Goal: Contribute content: Contribute content

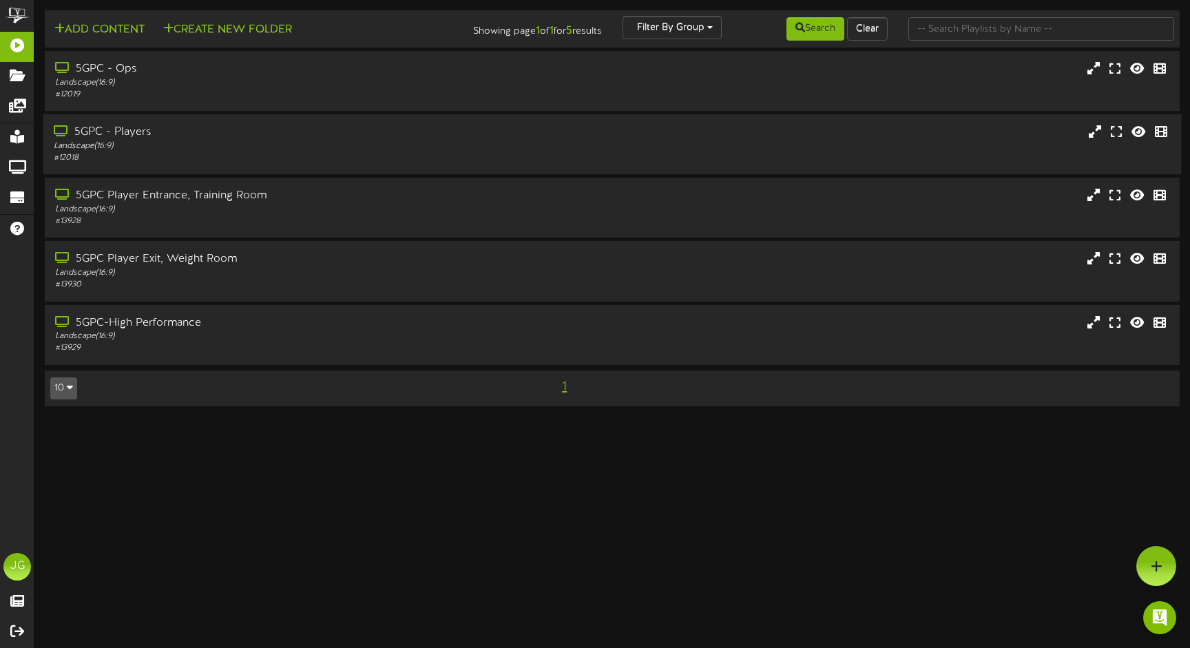
click at [118, 132] on div "5GPC - Players" at bounding box center [281, 133] width 454 height 16
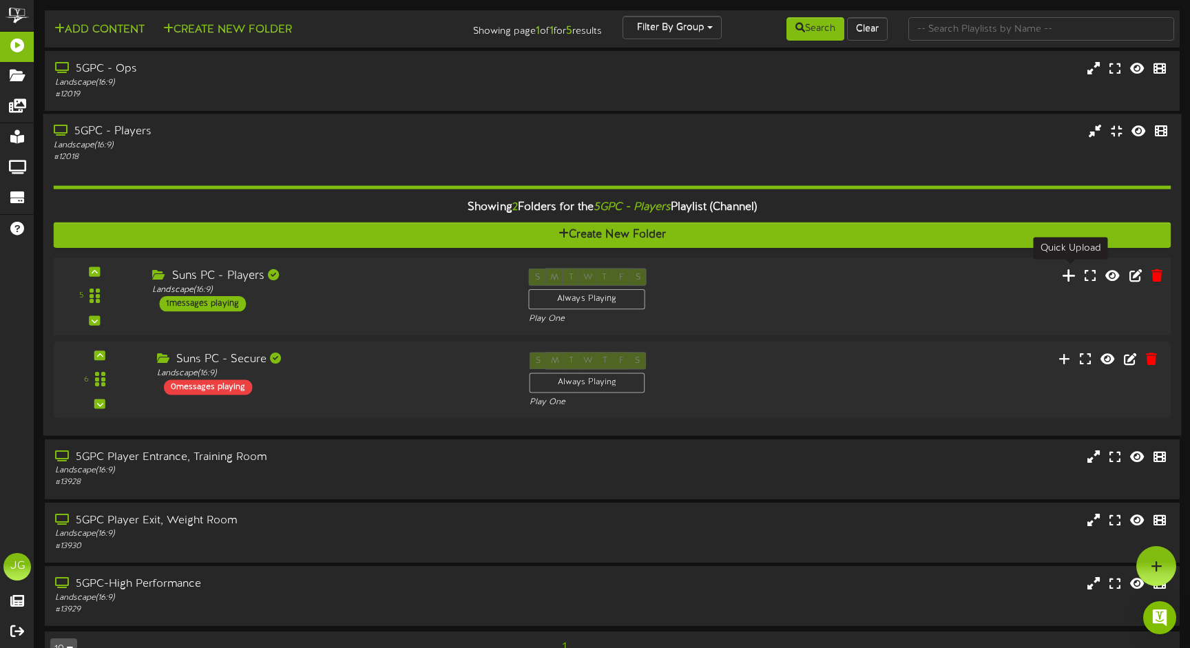
click at [1071, 271] on icon at bounding box center [1069, 274] width 14 height 15
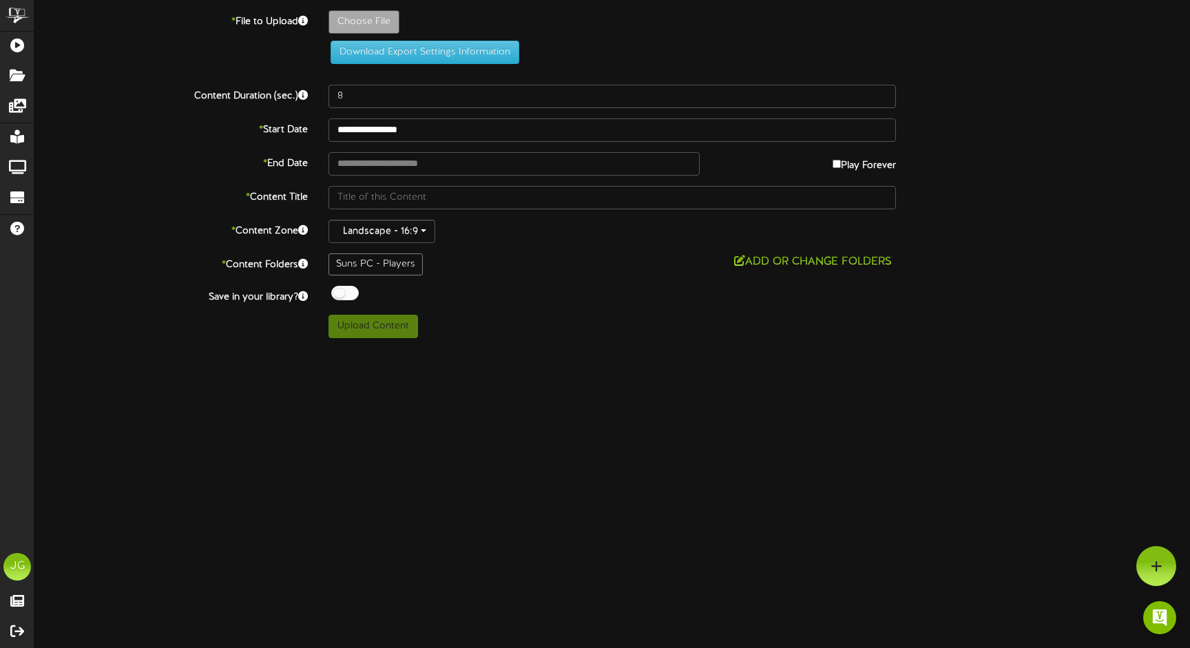
type input "**********"
type input "UPDATEDCALENDAR-090524"
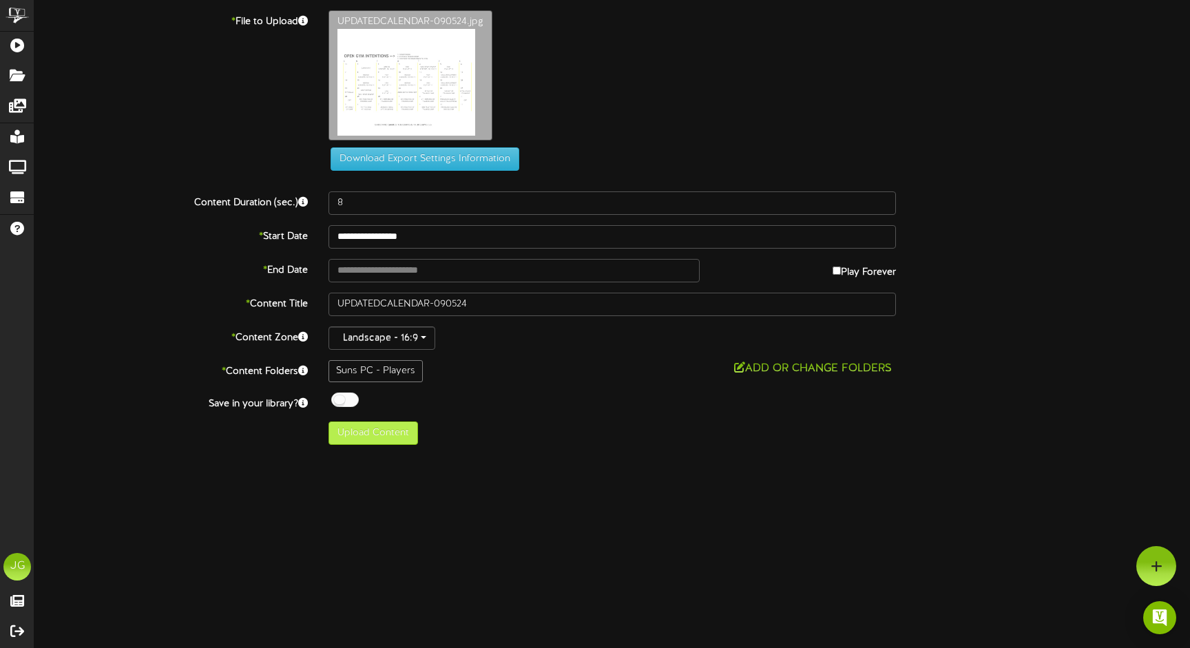
click at [361, 441] on button "Upload Content" at bounding box center [373, 432] width 90 height 23
type input "**********"
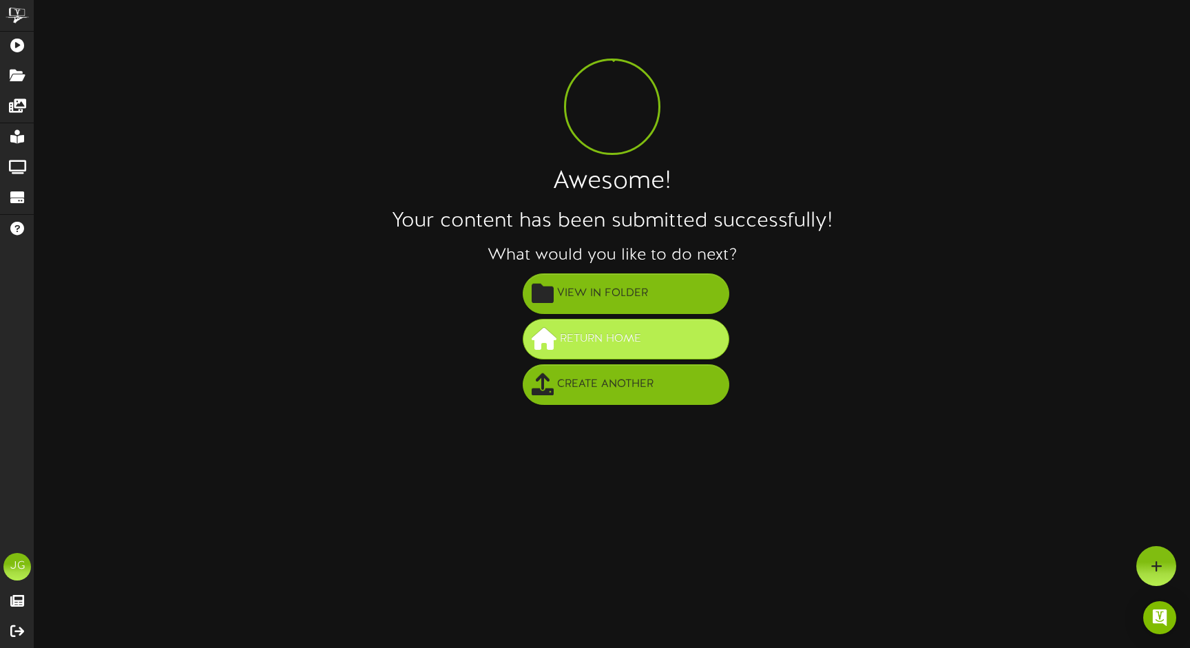
click at [568, 350] on button "Return Home" at bounding box center [626, 339] width 207 height 41
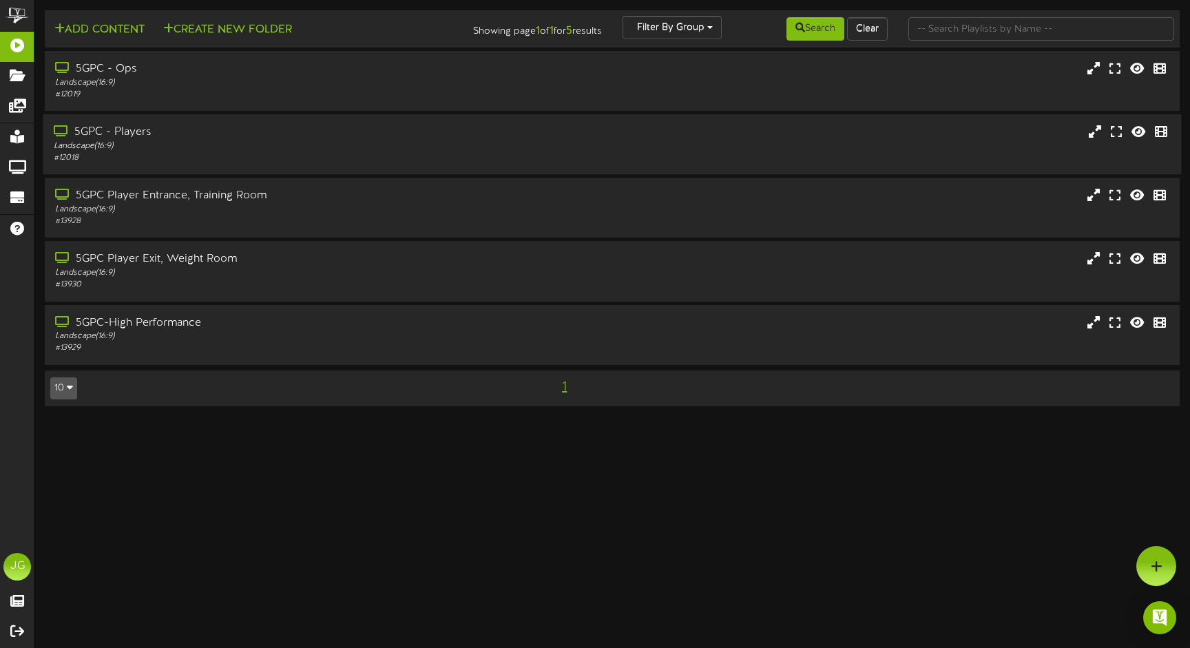
click at [158, 160] on div "# 12018" at bounding box center [281, 158] width 454 height 12
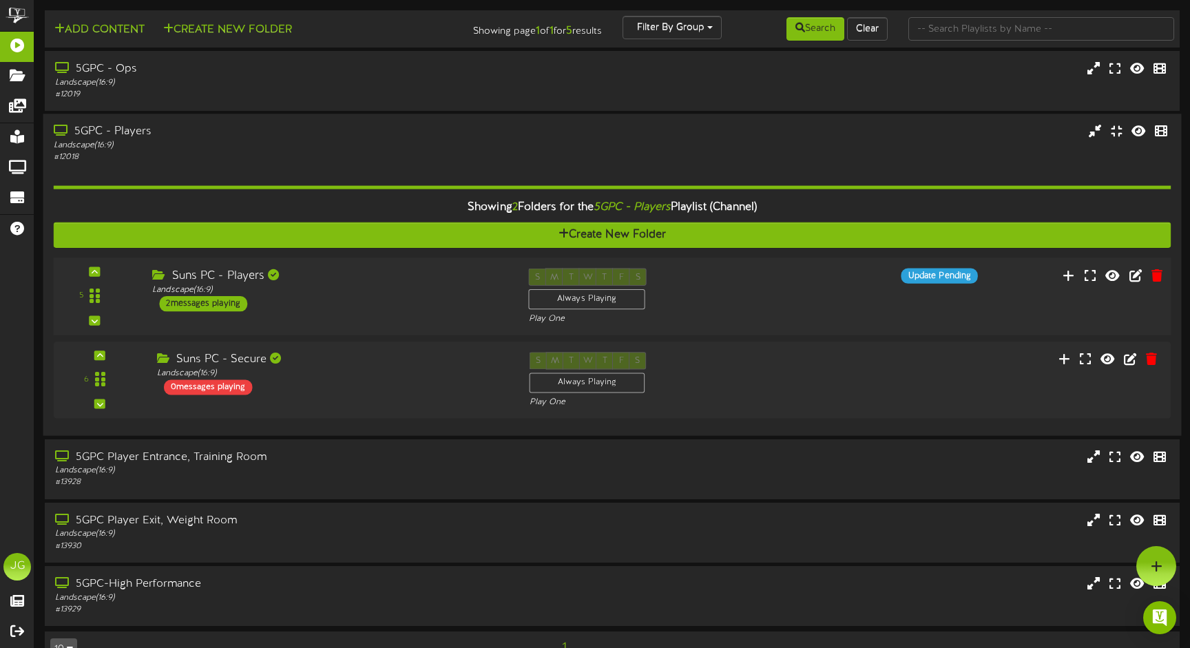
click at [202, 299] on div "2 messages playing" at bounding box center [203, 303] width 88 height 15
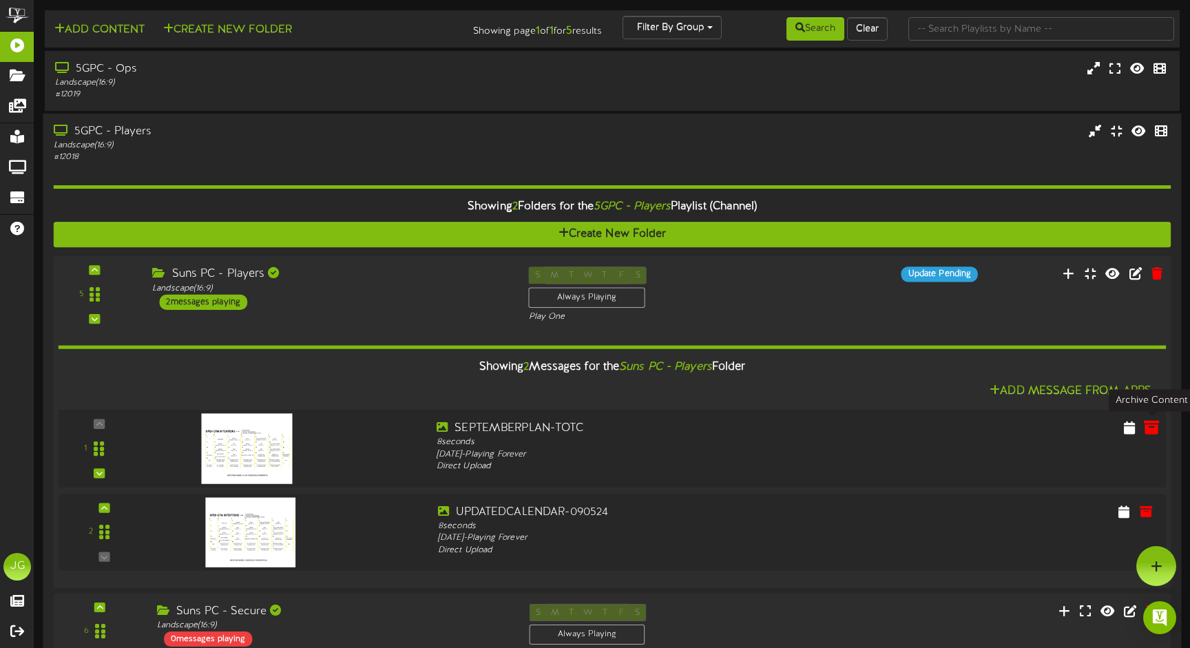
click at [1149, 425] on icon at bounding box center [1151, 426] width 15 height 15
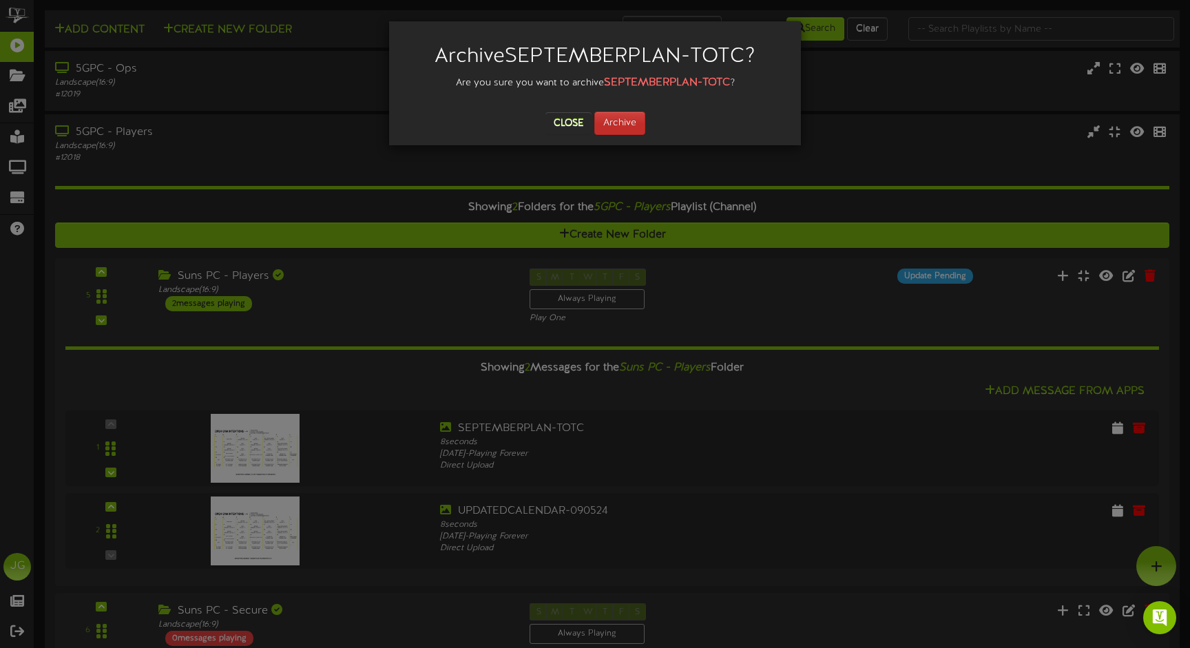
click at [622, 129] on button "Archive" at bounding box center [619, 123] width 51 height 23
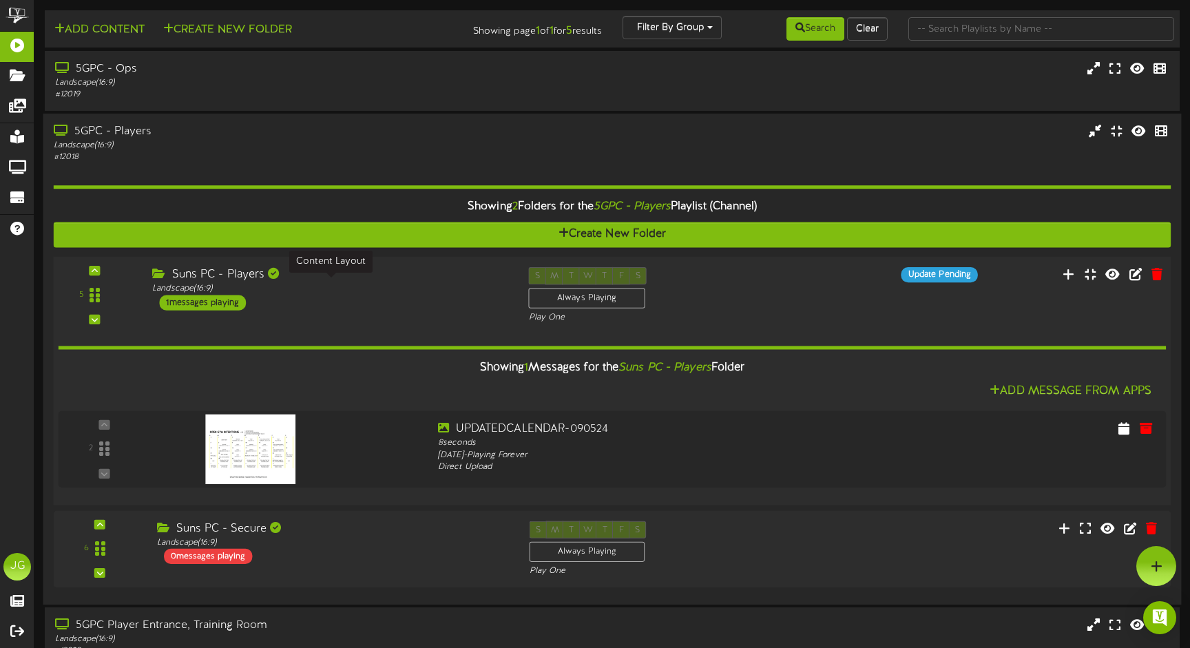
click at [427, 279] on div "Suns PC - Players" at bounding box center [329, 275] width 355 height 16
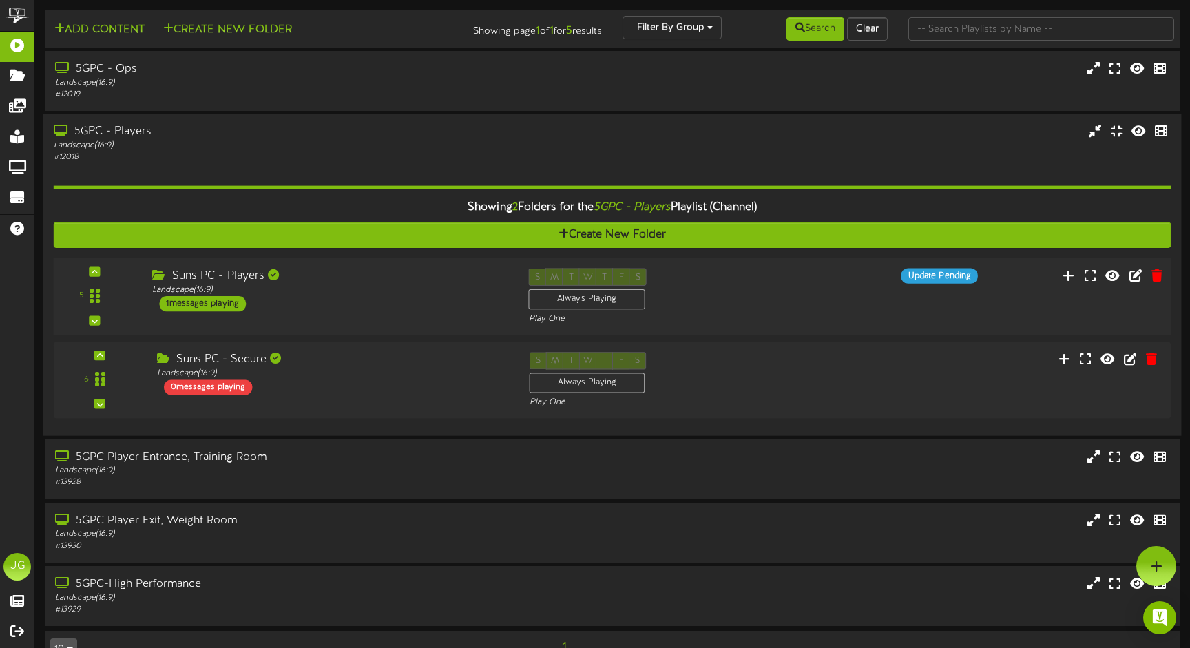
click at [427, 279] on div "Suns PC - Players" at bounding box center [329, 277] width 355 height 16
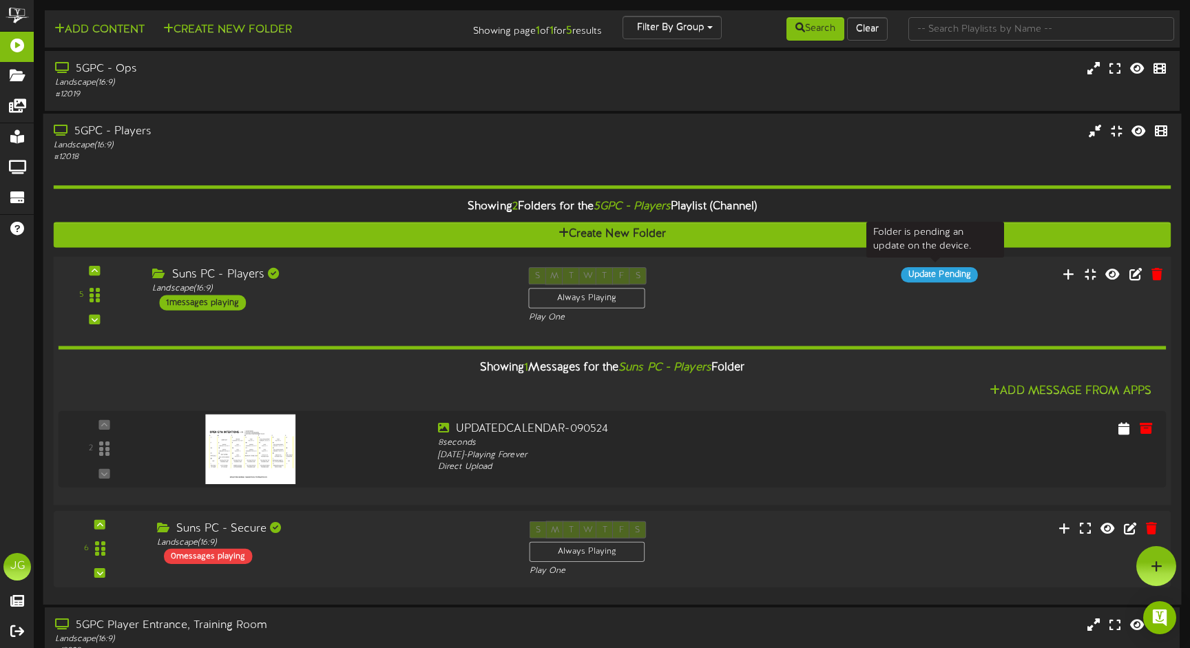
click at [910, 277] on div "Update Pending" at bounding box center [939, 274] width 76 height 15
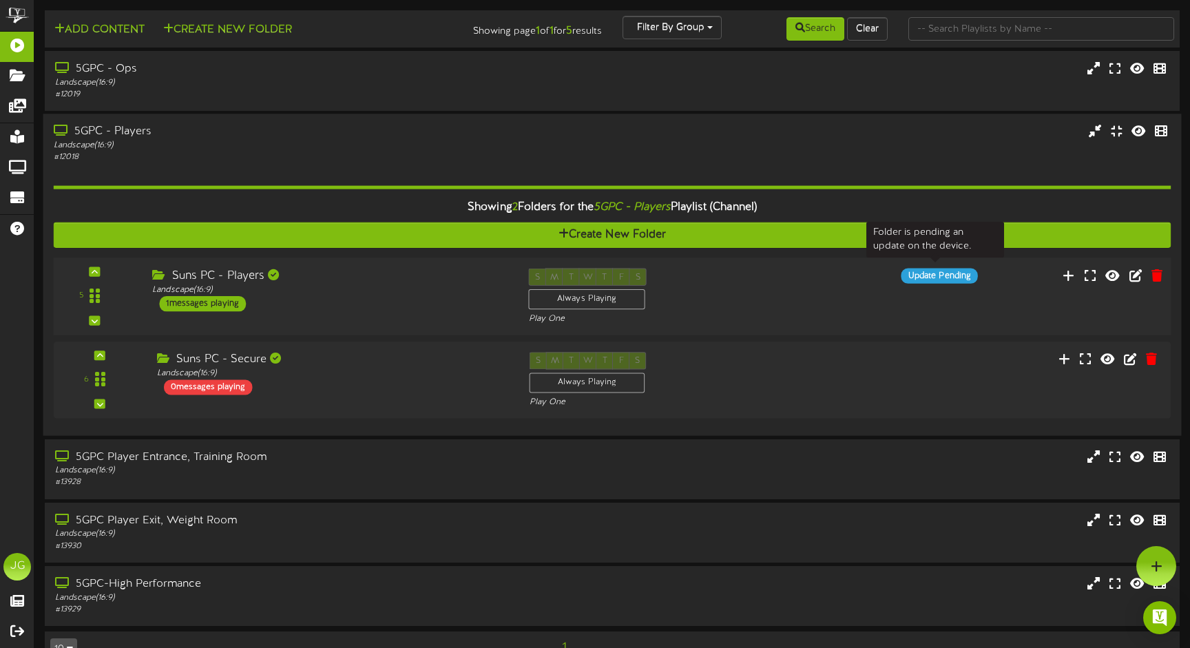
click at [910, 277] on div "Update Pending" at bounding box center [939, 276] width 76 height 15
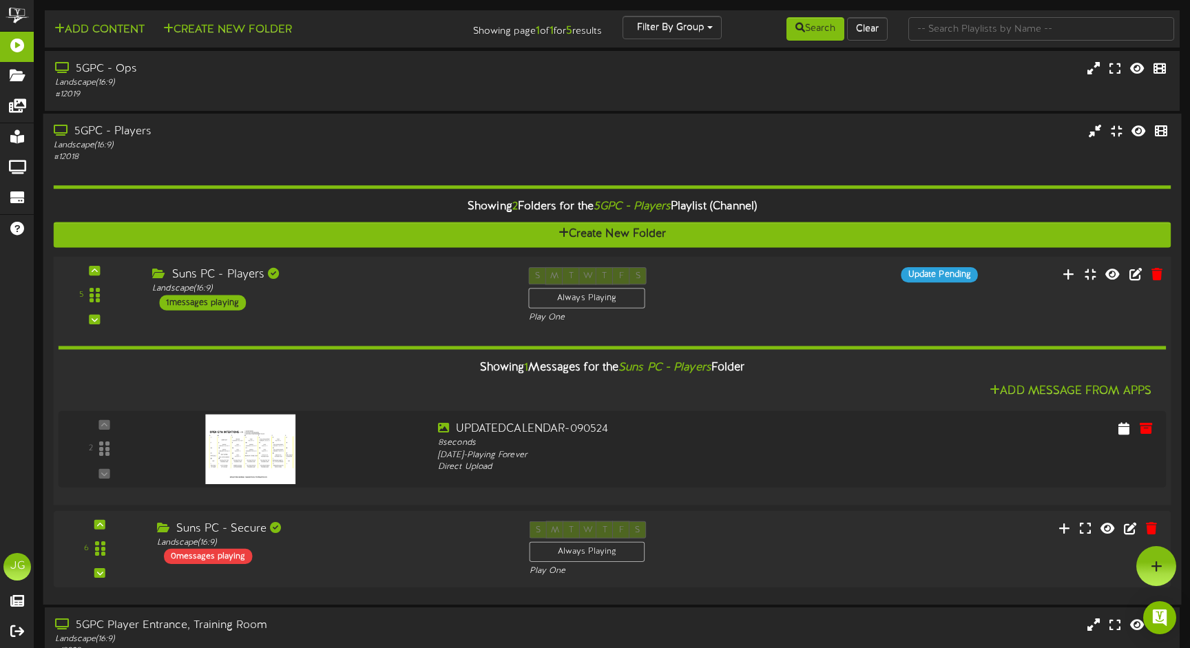
click at [834, 300] on div "5 ( 16:9" at bounding box center [612, 295] width 1129 height 56
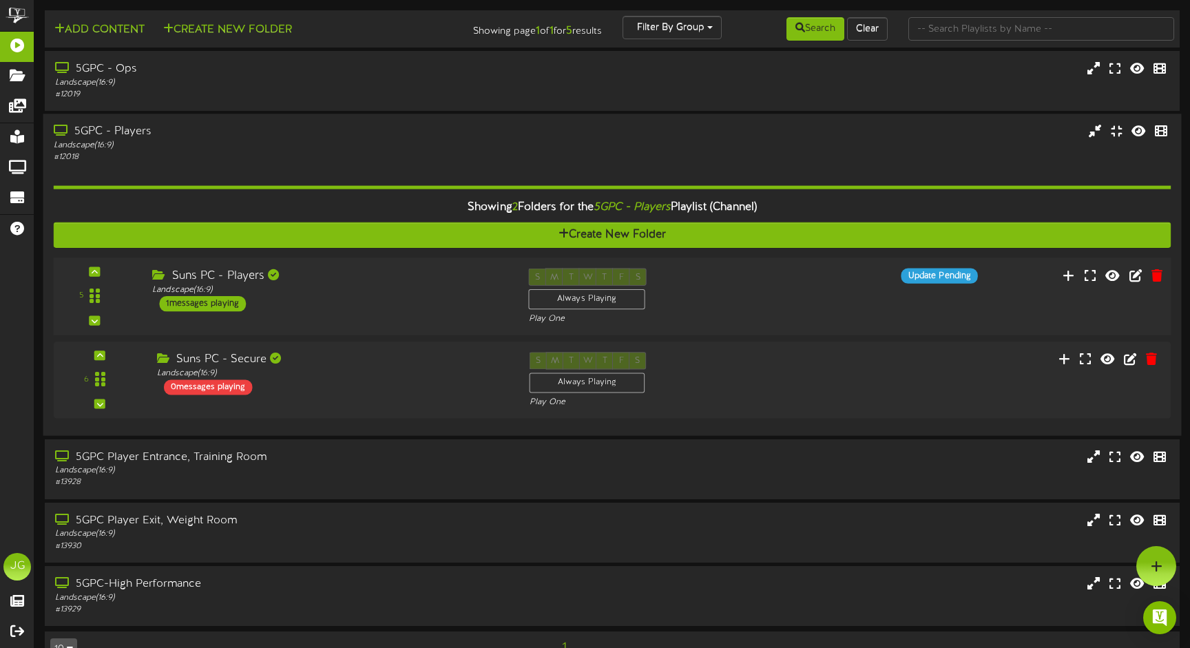
click at [834, 300] on div "5 ( 16:9" at bounding box center [612, 297] width 1129 height 56
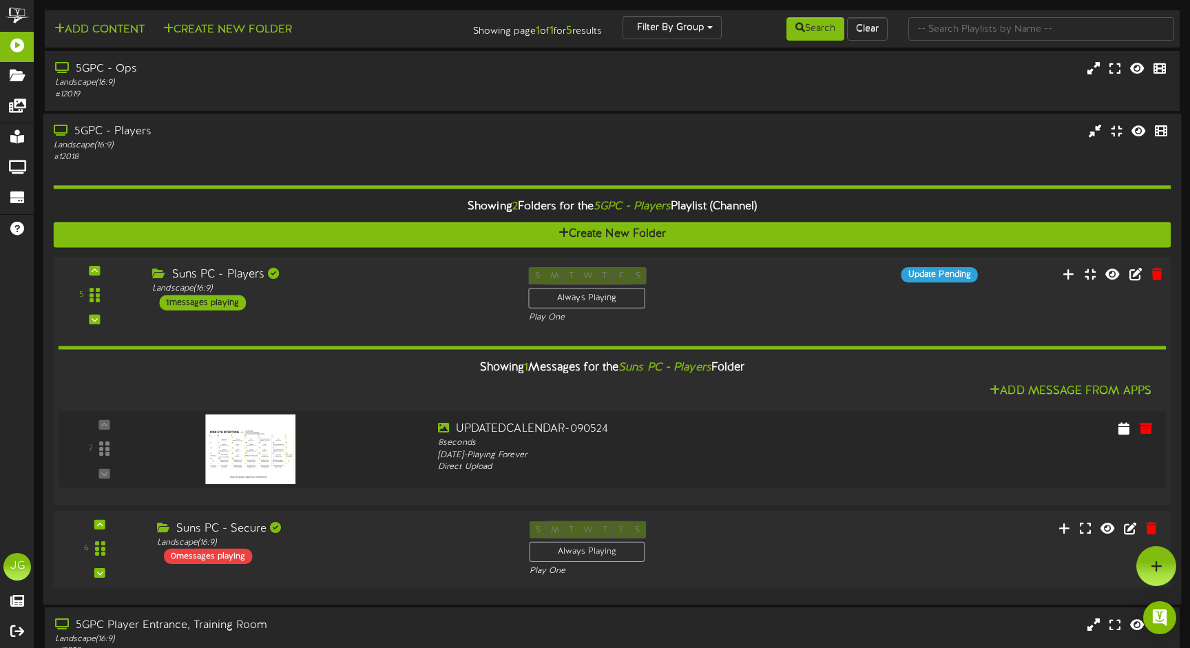
click at [834, 300] on div "5 ( 16:9" at bounding box center [612, 295] width 1129 height 56
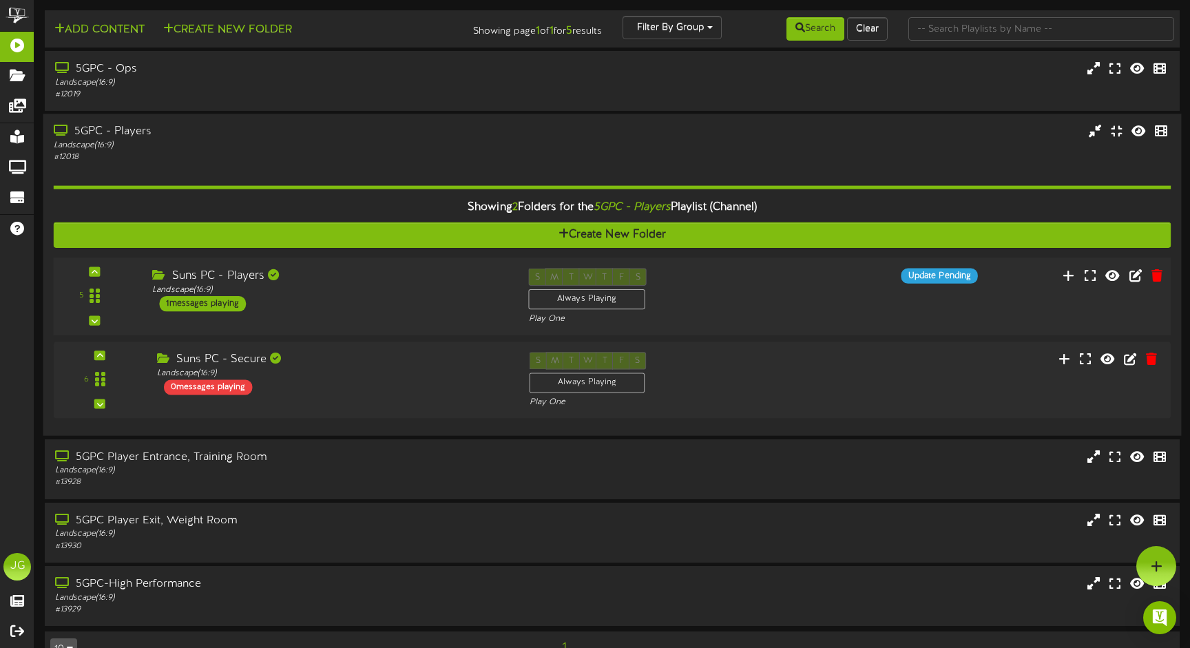
click at [815, 300] on div "5 ( 16:9" at bounding box center [612, 297] width 1129 height 56
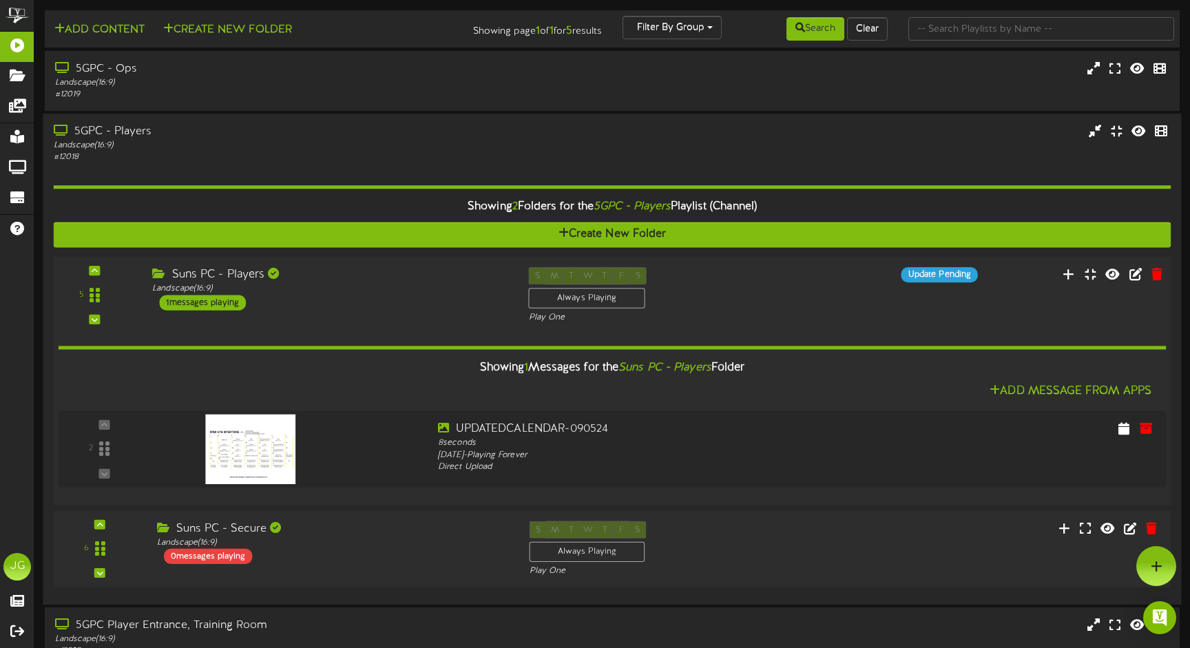
click at [784, 292] on div "S M T W T F S Always Playing Play One" at bounding box center [659, 295] width 282 height 56
